Goal: Use online tool/utility: Utilize a website feature to perform a specific function

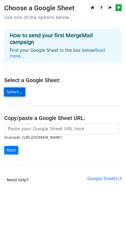
click at [18, 88] on link "Select..." at bounding box center [14, 92] width 21 height 9
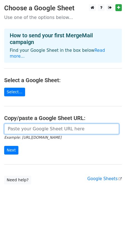
click at [32, 123] on input "url" at bounding box center [61, 128] width 115 height 11
paste input "https://docs.google.com/spreadsheets/d/1ucEvl3xi-Ow_JWPHb_wKq95mHuzNGapIJAVlC0p…"
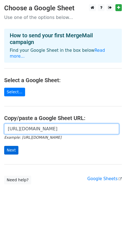
type input "https://docs.google.com/spreadsheets/d/1ucEvl3xi-Ow_JWPHb_wKq95mHuzNGapIJAVlC0p…"
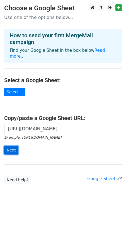
click at [10, 146] on input "Next" at bounding box center [11, 150] width 14 height 9
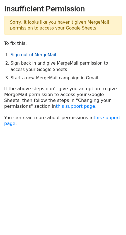
click at [37, 55] on link "Sign out of MergeMail" at bounding box center [33, 54] width 45 height 5
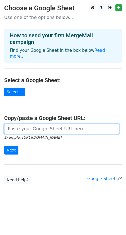
click at [15, 127] on input "url" at bounding box center [61, 128] width 115 height 11
paste input "https://docs.google.com/spreadsheets/d/1ucEvl3xi-Ow_JWPHb_wKq95mHuzNGapIJAVlC0p…"
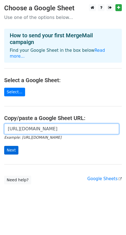
type input "https://docs.google.com/spreadsheets/d/1ucEvl3xi-Ow_JWPHb_wKq95mHuzNGapIJAVlC0p…"
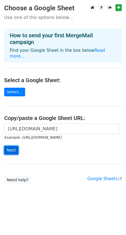
scroll to position [0, 0]
click at [13, 146] on input "Next" at bounding box center [11, 150] width 14 height 9
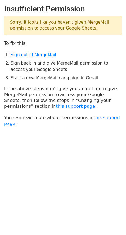
drag, startPoint x: 89, startPoint y: 28, endPoint x: 10, endPoint y: 21, distance: 78.7
click at [10, 21] on p "Sorry, it looks like you haven't given MergeMail permission to access your Goog…" at bounding box center [62, 25] width 117 height 19
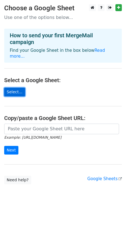
click at [16, 88] on link "Select..." at bounding box center [14, 92] width 21 height 9
click at [22, 88] on link "Select..." at bounding box center [14, 92] width 21 height 9
